Goal: Check status: Check status

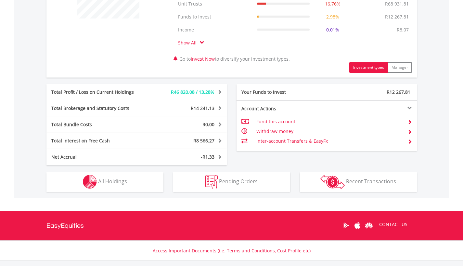
scroll to position [300, 0]
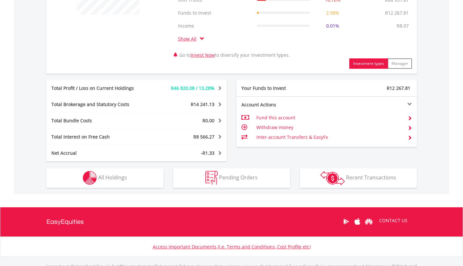
click at [111, 177] on span "All Holdings" at bounding box center [112, 177] width 29 height 7
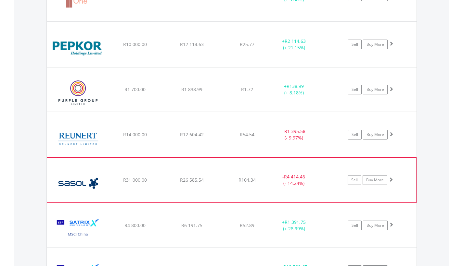
scroll to position [1291, 0]
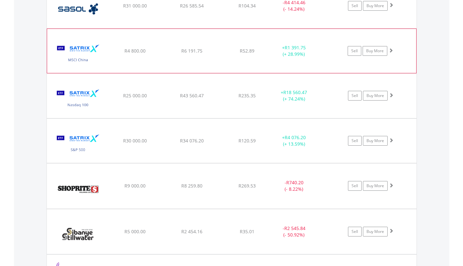
scroll to position [1439, 0]
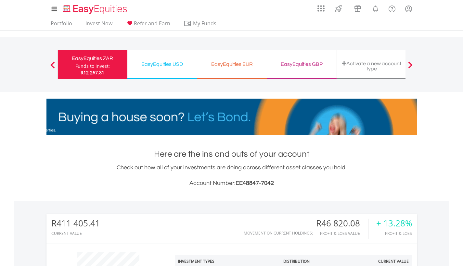
scroll to position [0, 0]
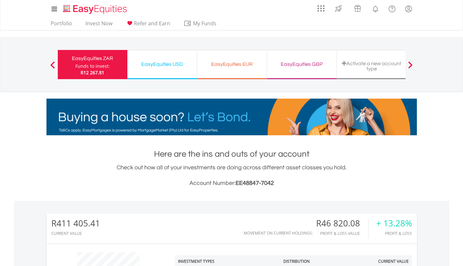
click at [165, 66] on div "EasyEquities USD" at bounding box center [162, 64] width 62 height 9
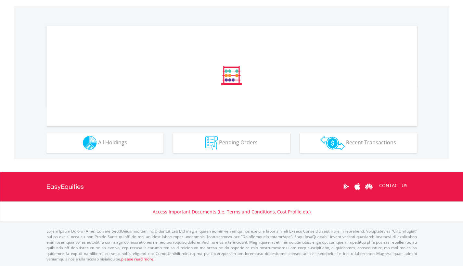
scroll to position [195, 0]
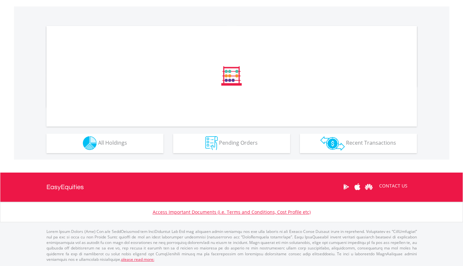
click at [120, 148] on button "Holdings All Holdings" at bounding box center [104, 143] width 117 height 19
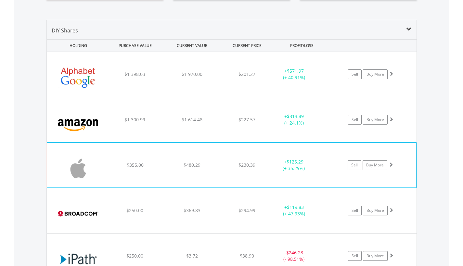
scroll to position [463, 0]
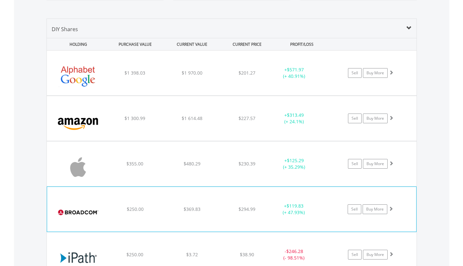
click at [213, 76] on div "$369.83" at bounding box center [192, 73] width 56 height 6
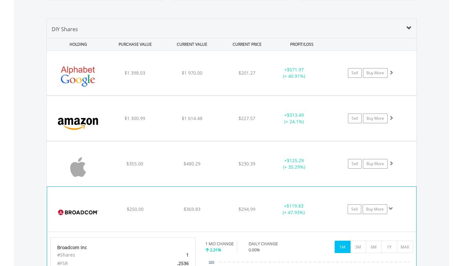
click at [213, 76] on div "$369.83" at bounding box center [192, 73] width 56 height 6
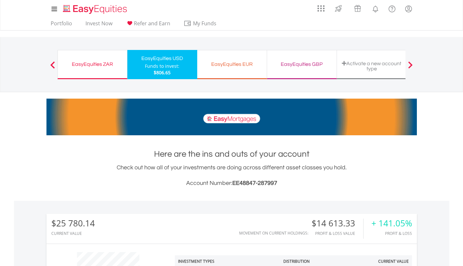
scroll to position [0, 0]
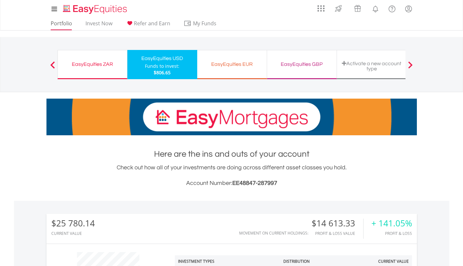
click at [60, 26] on link "Portfolio" at bounding box center [61, 25] width 27 height 10
